Goal: Task Accomplishment & Management: Complete application form

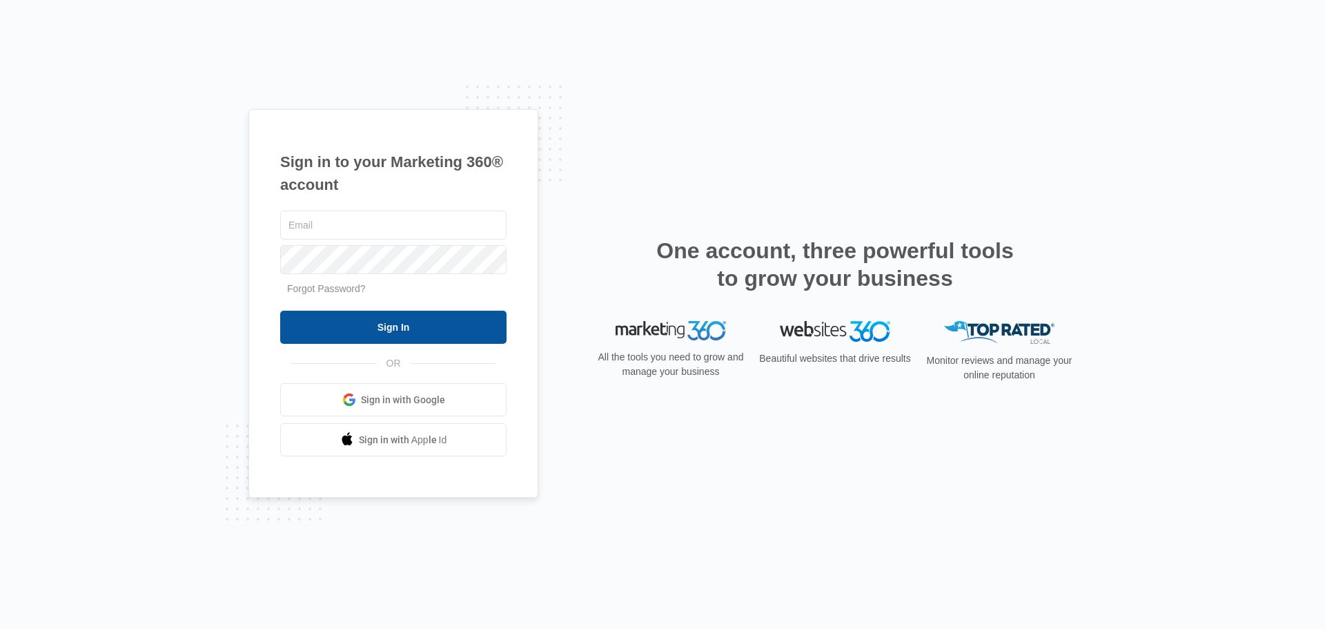
type input "[EMAIL_ADDRESS][DOMAIN_NAME]"
click at [376, 333] on input "Sign In" at bounding box center [393, 327] width 226 height 33
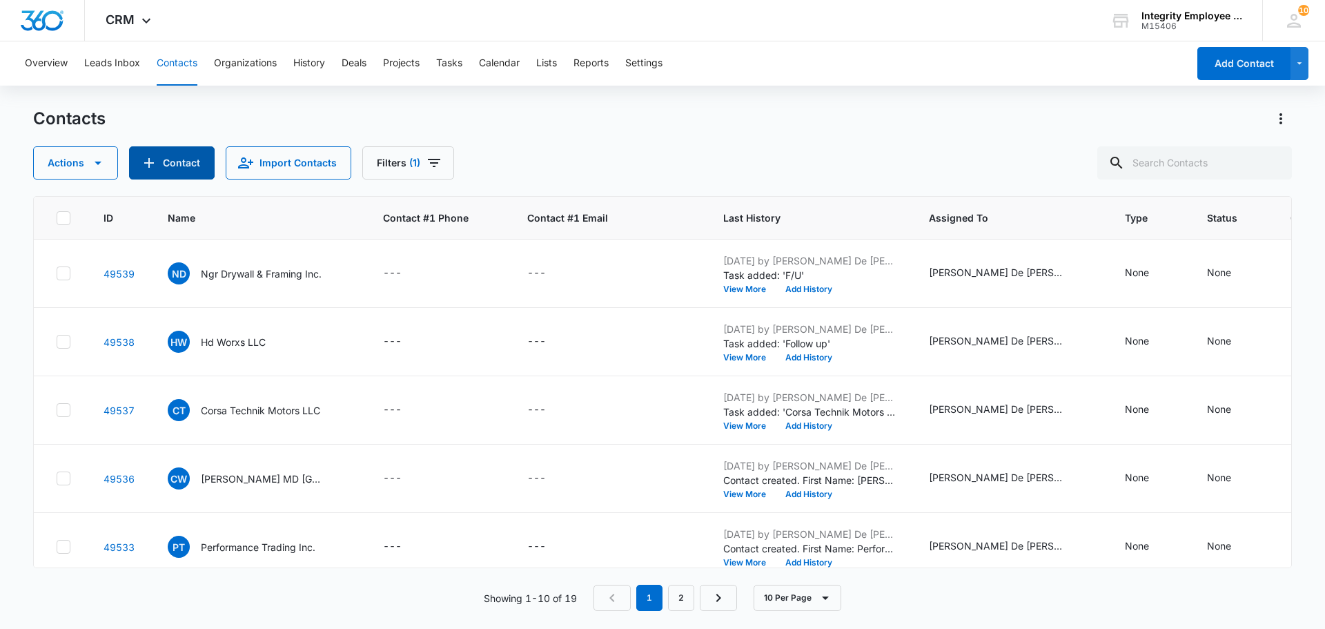
click at [188, 168] on button "Contact" at bounding box center [172, 162] width 86 height 33
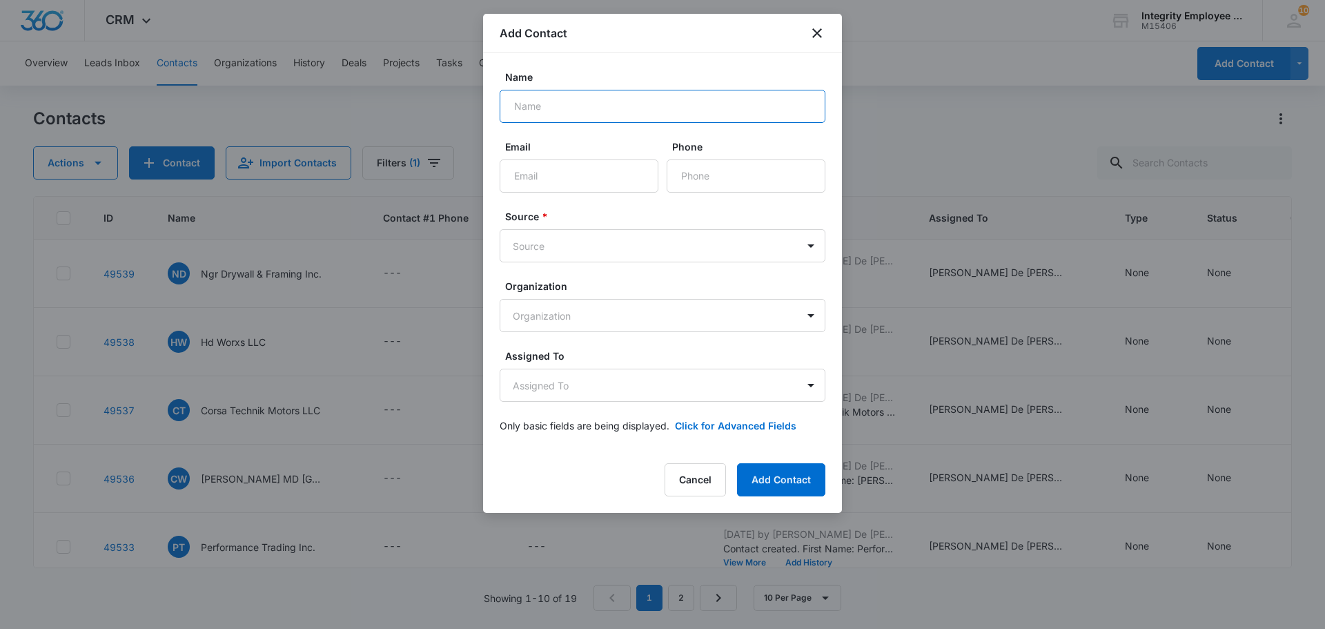
click at [525, 106] on input "Name" at bounding box center [663, 106] width 326 height 33
type input "East Cypress Womens Center IN"
click at [694, 177] on input "Phone" at bounding box center [746, 175] width 159 height 33
paste input "[PHONE_NUMBER]"
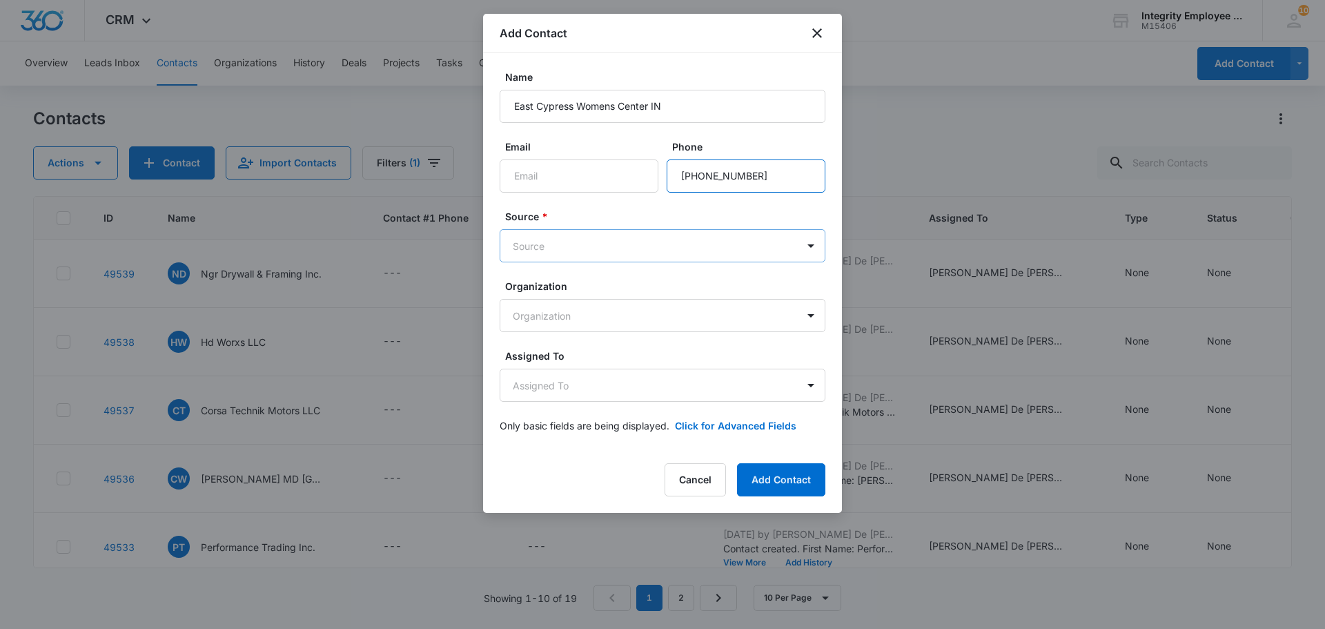
type input "[PHONE_NUMBER]"
click at [781, 251] on body "CRM Apps Reputation Websites Forms CRM Email Social Shop Payments POS Content A…" at bounding box center [662, 314] width 1325 height 629
type input "COLD"
click at [551, 295] on p "Cold Call" at bounding box center [536, 294] width 40 height 14
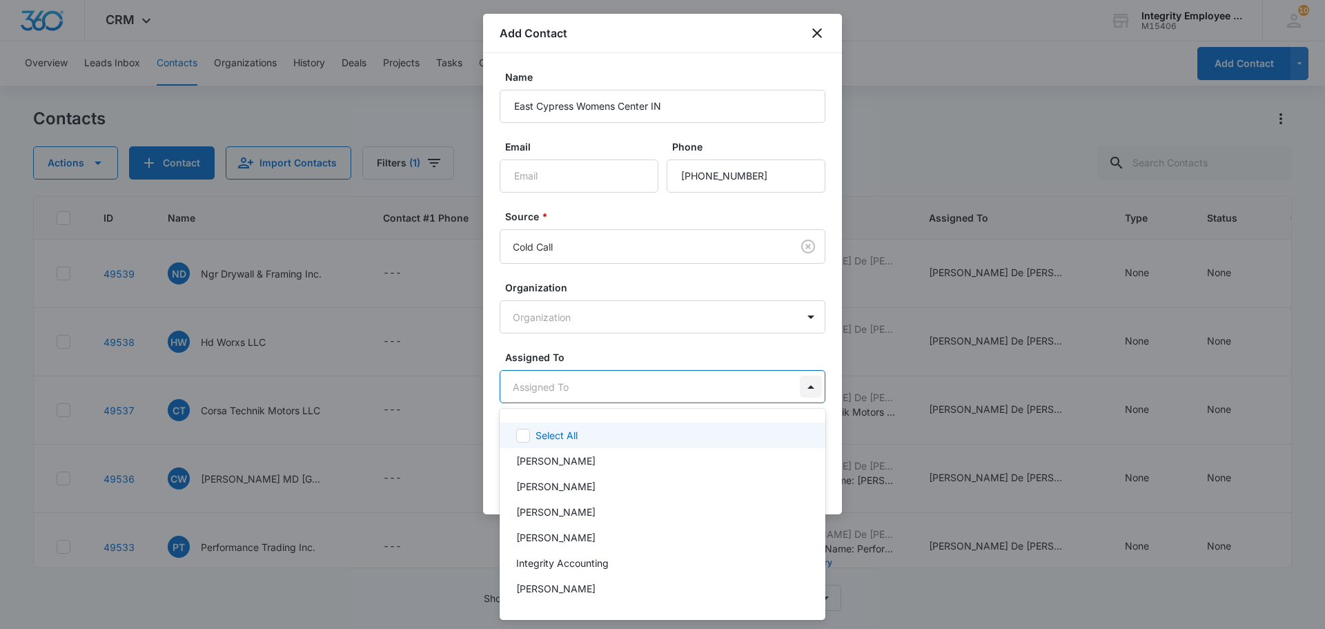
click at [810, 381] on body "CRM Apps Reputation Websites Forms CRM Email Social Shop Payments POS Content A…" at bounding box center [662, 314] width 1325 height 629
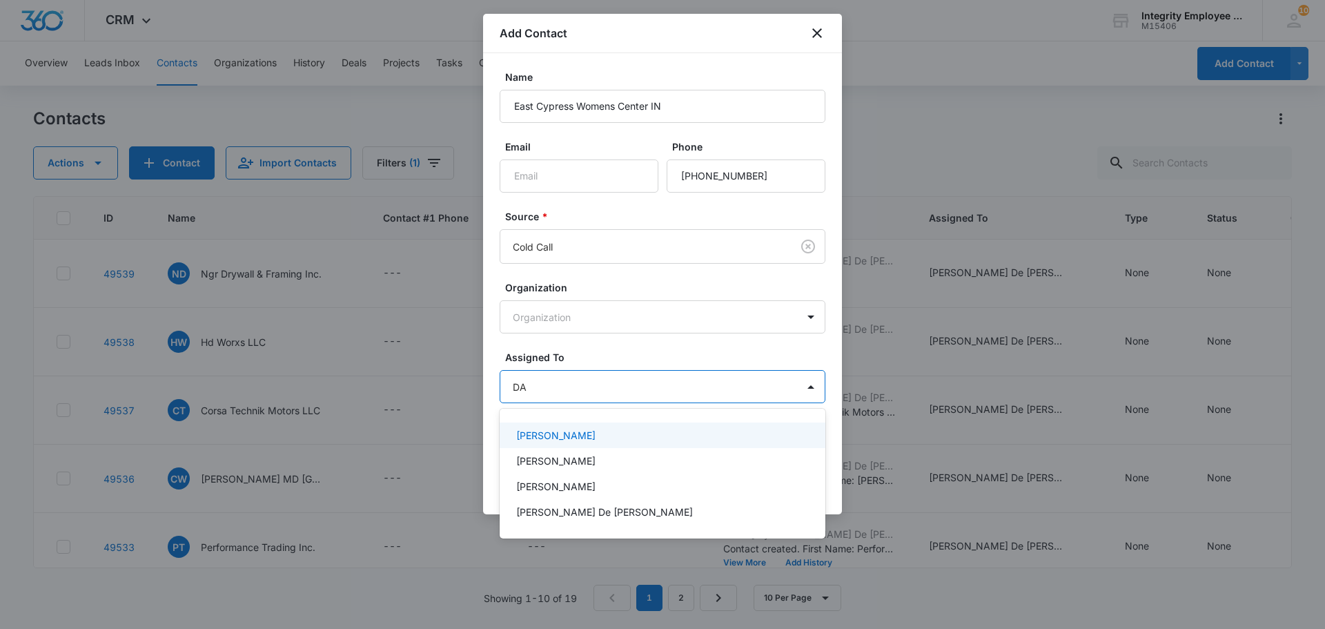
type input "DAI"
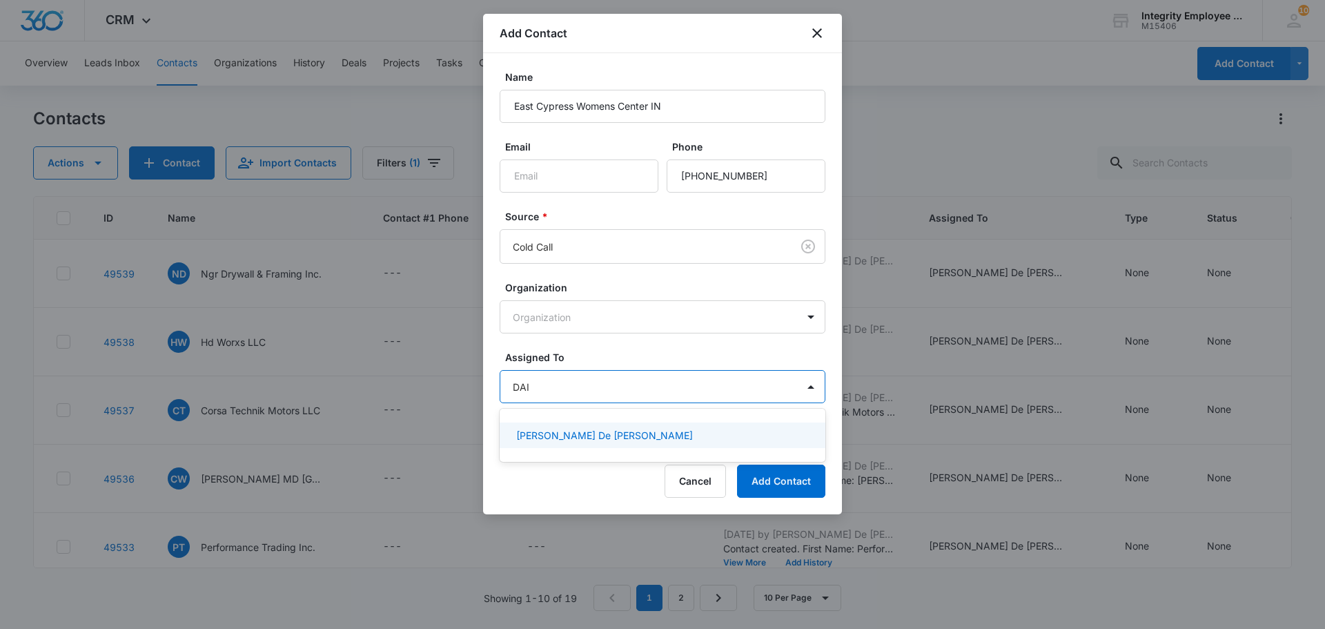
click at [589, 436] on p "[PERSON_NAME] De [PERSON_NAME]" at bounding box center [604, 435] width 177 height 14
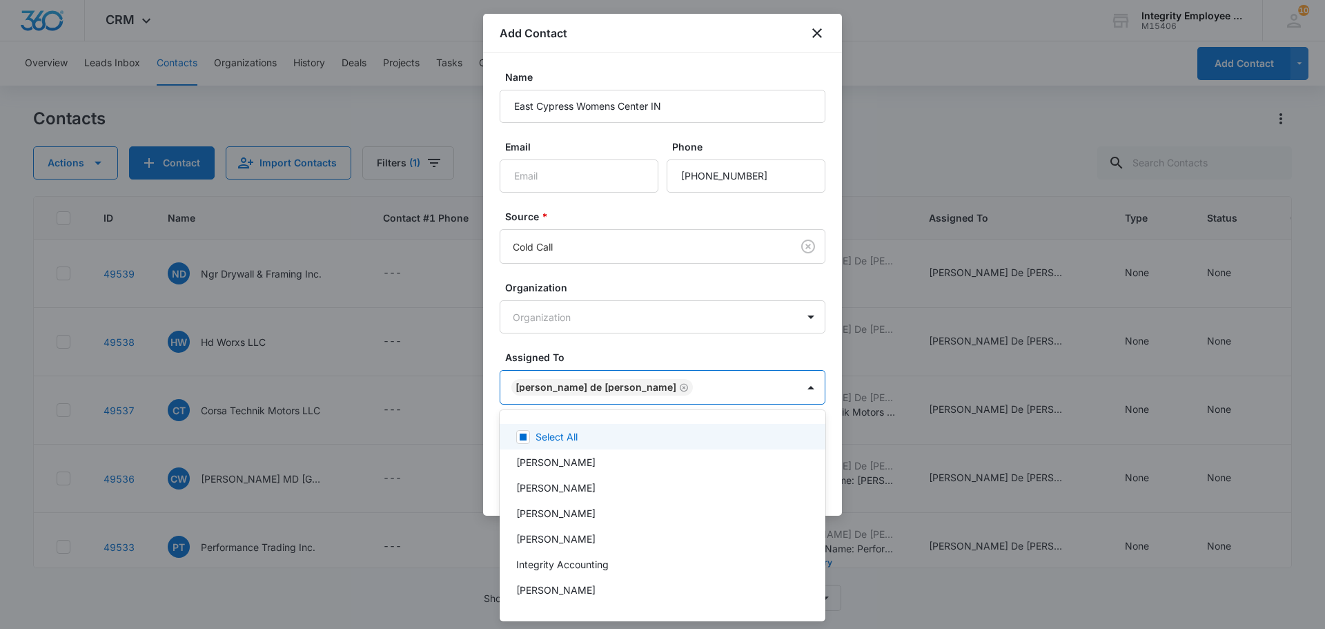
click at [723, 46] on div at bounding box center [662, 314] width 1325 height 629
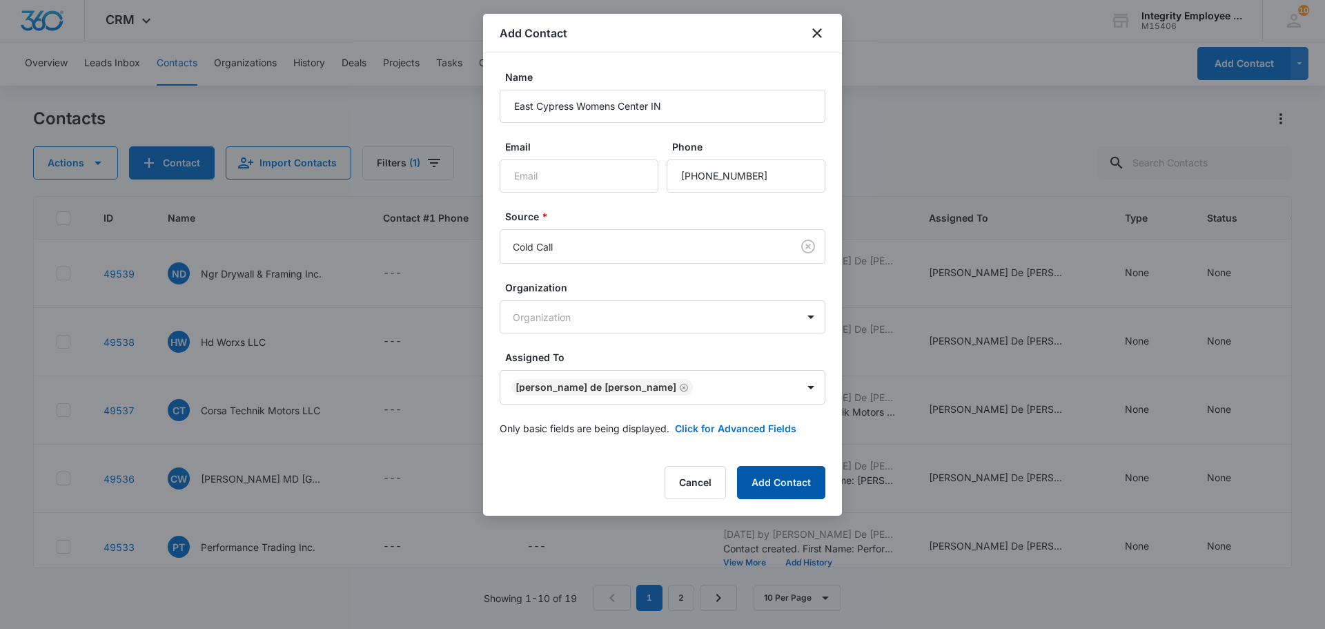
click at [789, 480] on button "Add Contact" at bounding box center [781, 482] width 88 height 33
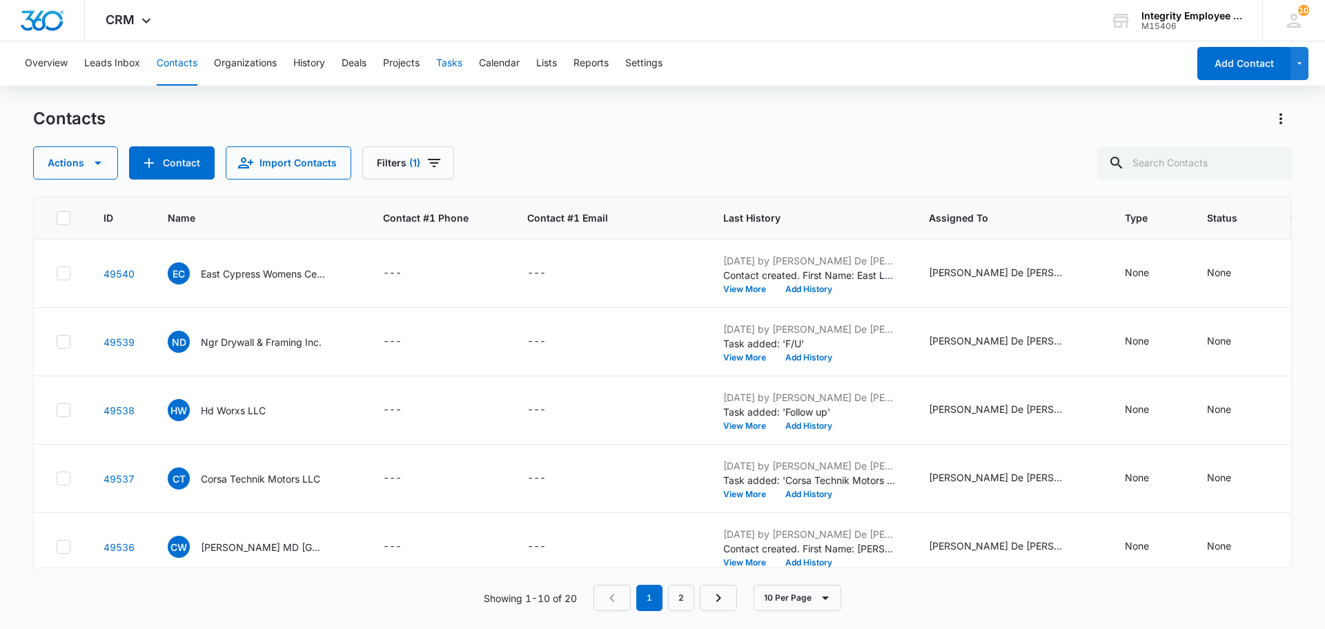
click at [446, 65] on button "Tasks" at bounding box center [449, 63] width 26 height 44
